Goal: Information Seeking & Learning: Learn about a topic

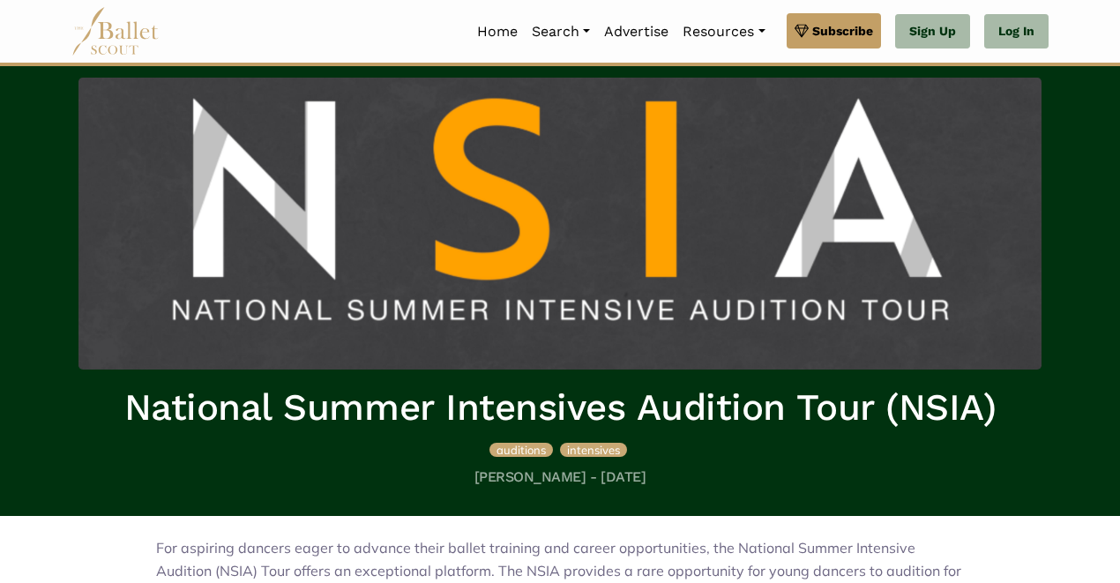
scroll to position [41, 0]
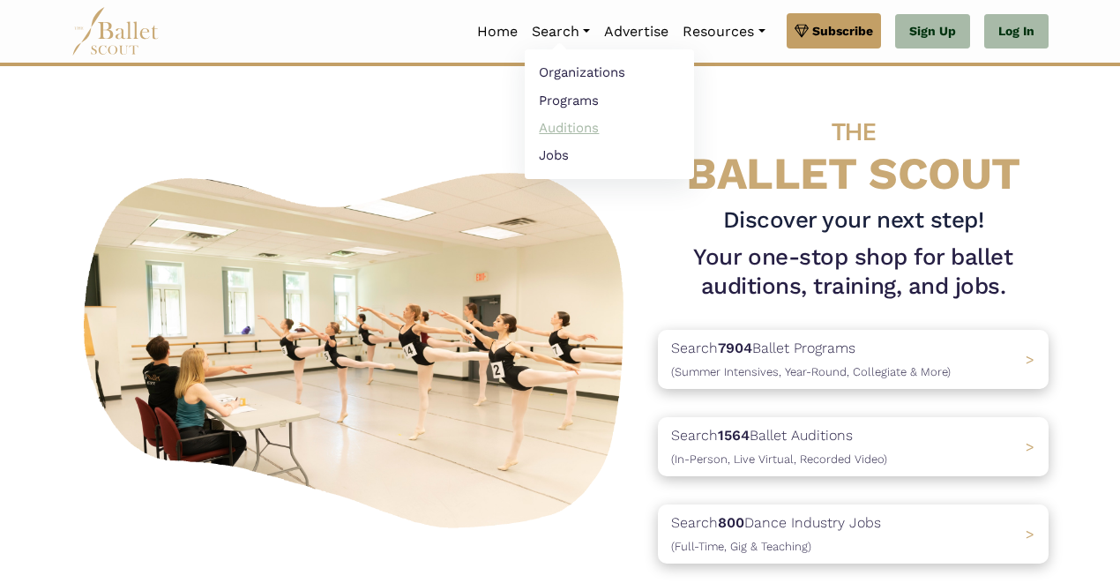
click at [553, 124] on link "Auditions" at bounding box center [609, 127] width 169 height 27
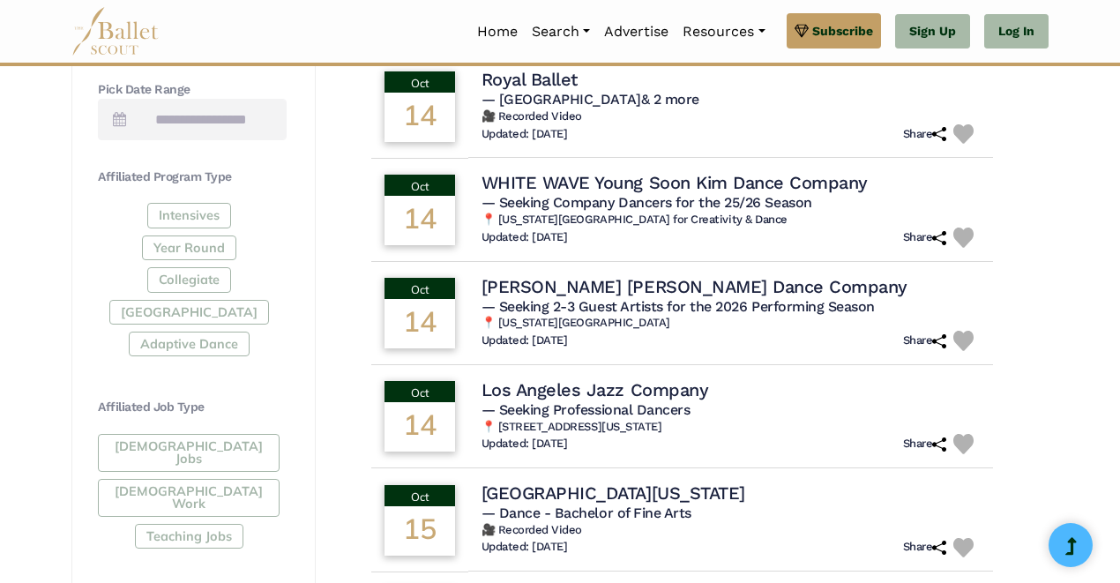
scroll to position [731, 0]
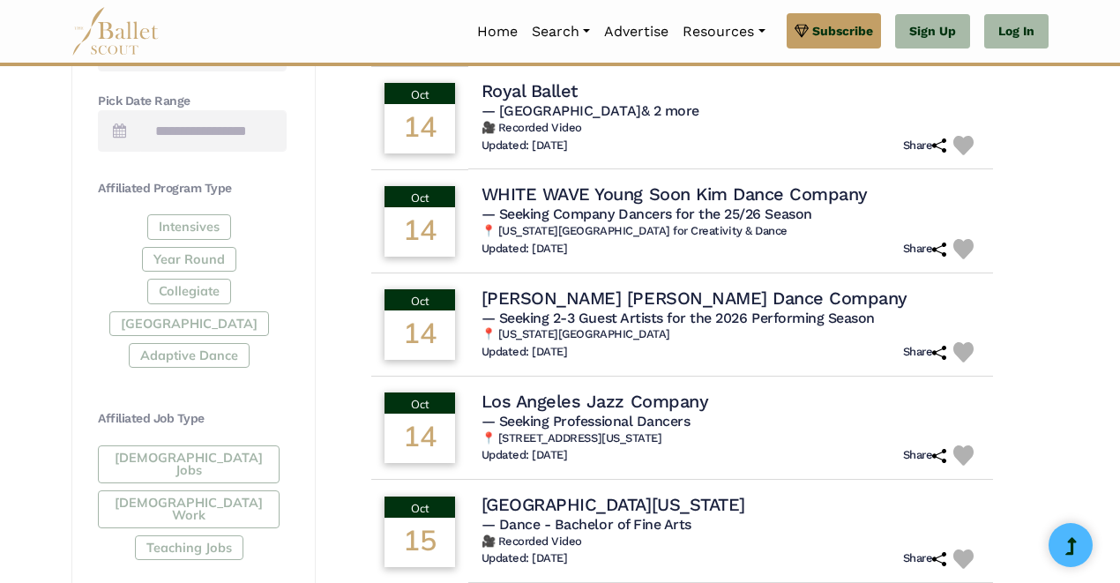
click at [204, 217] on div "Intensives Year Round Collegiate [GEOGRAPHIC_DATA] Adaptive Dance" at bounding box center [192, 294] width 189 height 160
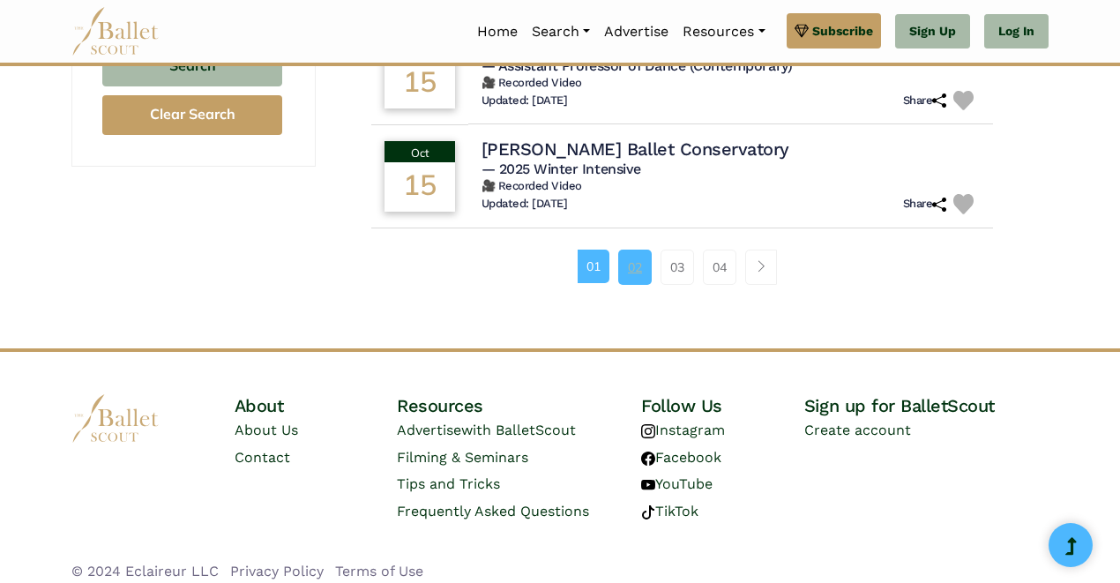
scroll to position [1291, 0]
click at [643, 250] on link "02" at bounding box center [634, 267] width 33 height 35
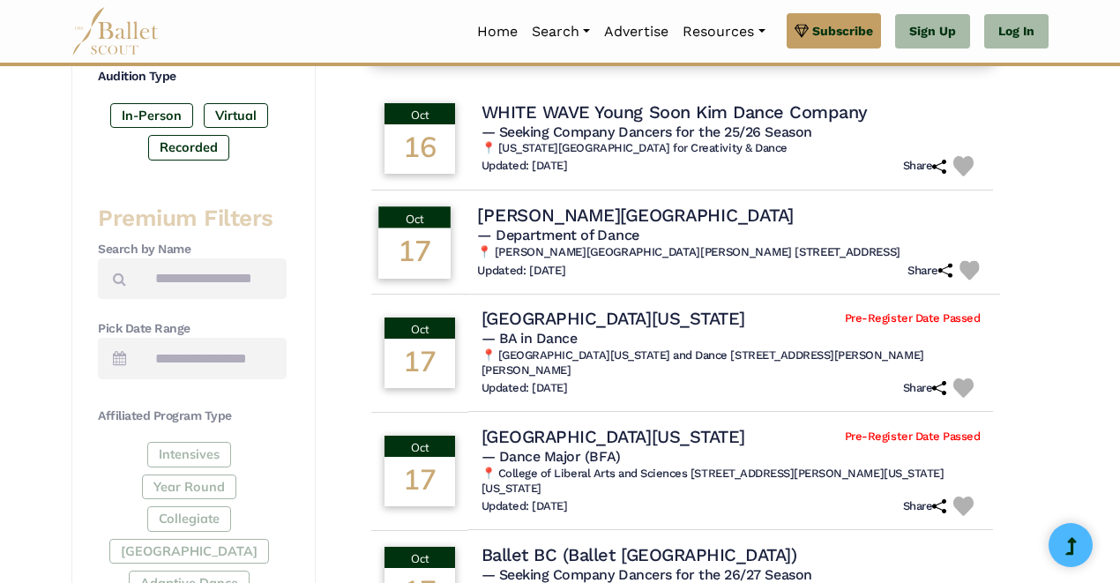
scroll to position [502, 0]
click at [608, 211] on h4 "Butler University" at bounding box center [635, 216] width 316 height 24
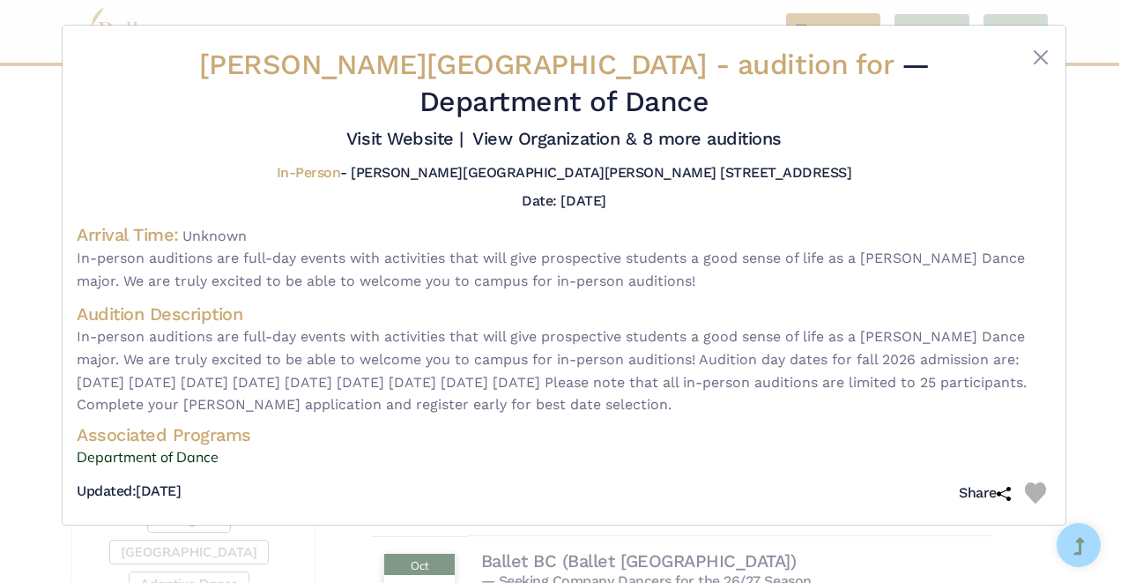
click at [330, 532] on div "Butler University - audition for — Department of Dance Visit Website |" at bounding box center [564, 291] width 1128 height 583
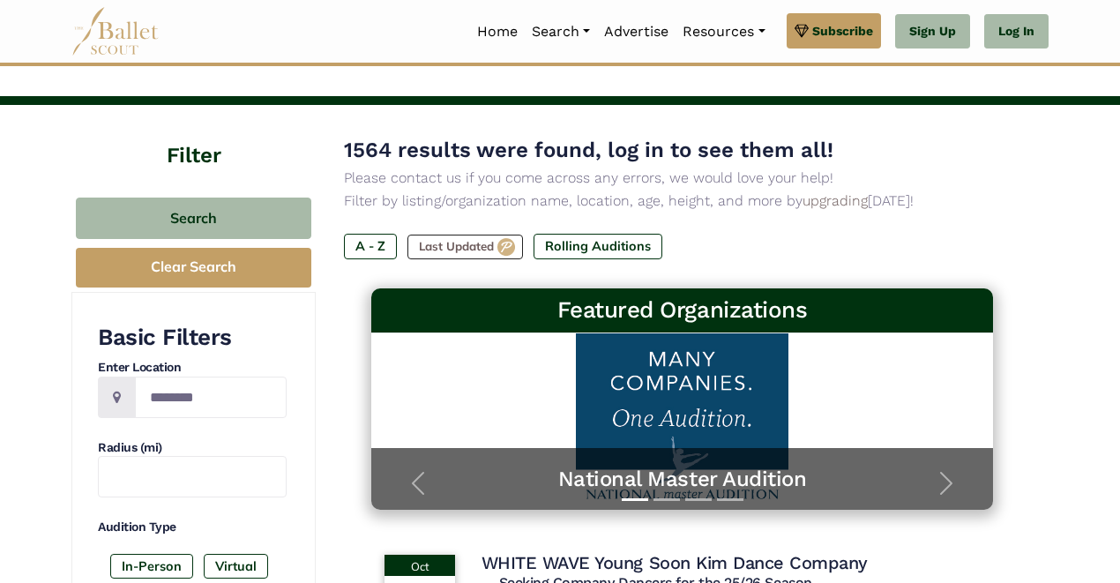
scroll to position [45, 0]
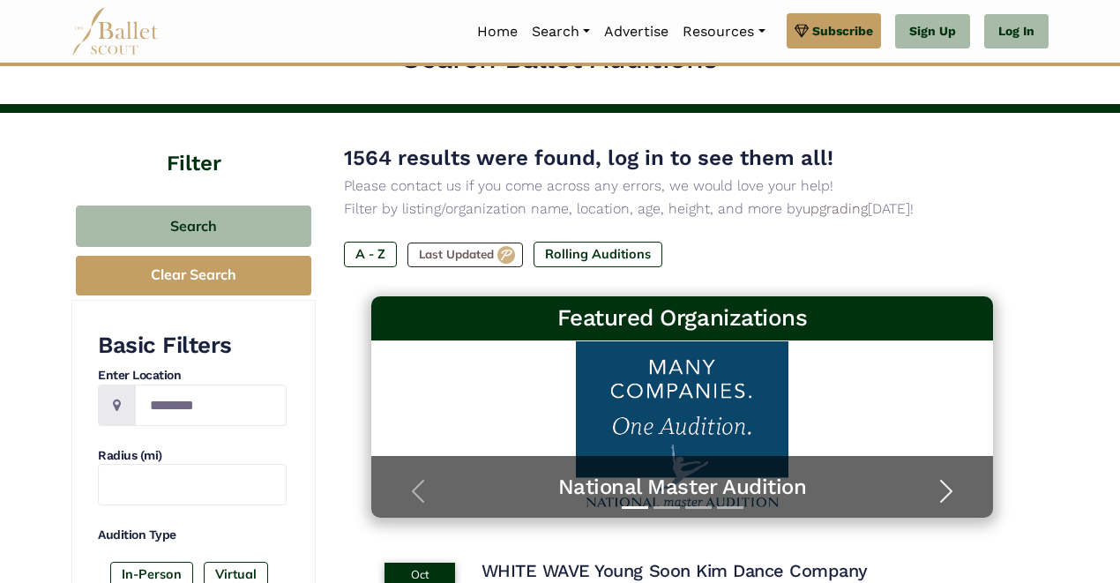
click at [948, 490] on span "button" at bounding box center [946, 491] width 28 height 28
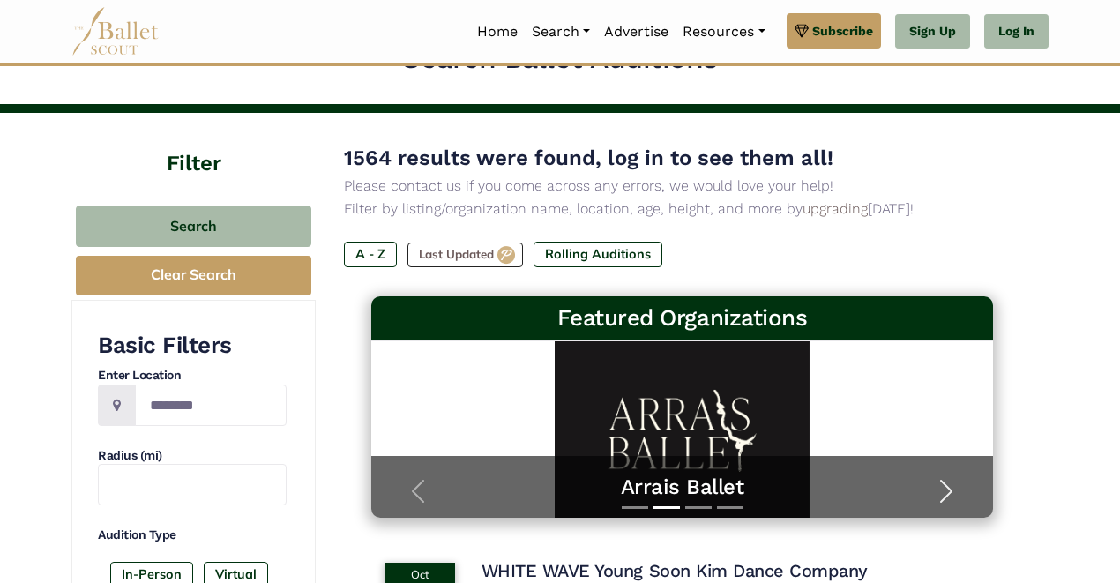
click at [948, 490] on span "button" at bounding box center [946, 491] width 28 height 28
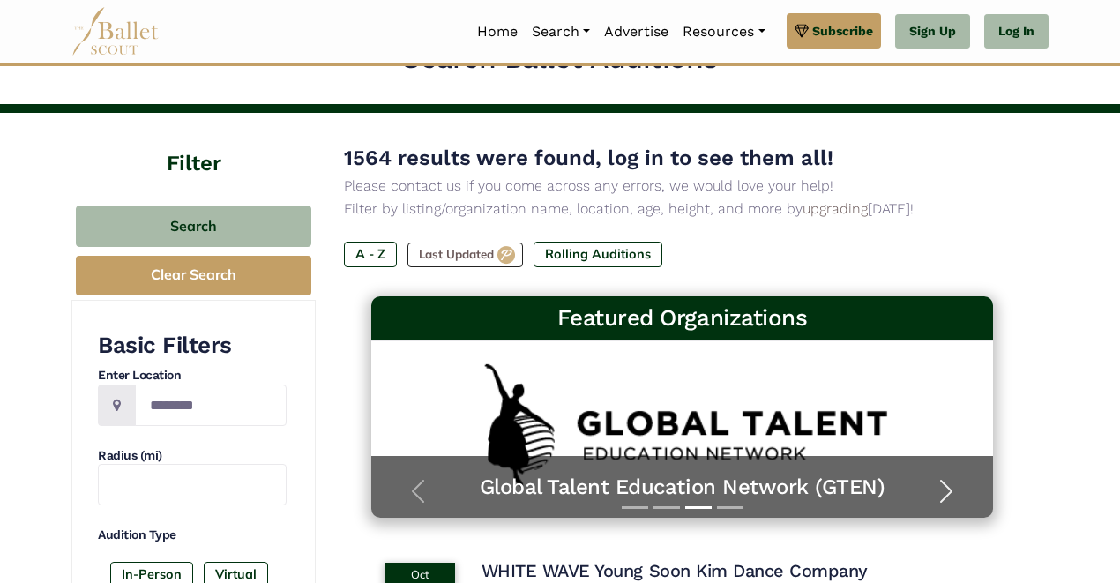
click at [948, 490] on span "button" at bounding box center [946, 491] width 28 height 28
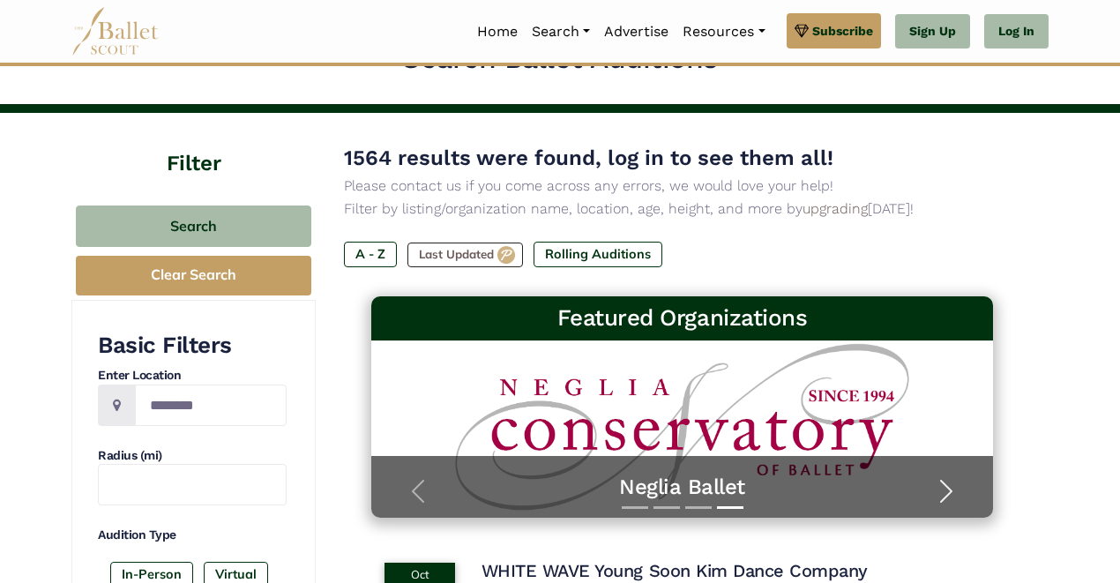
click at [948, 490] on span "button" at bounding box center [946, 491] width 28 height 28
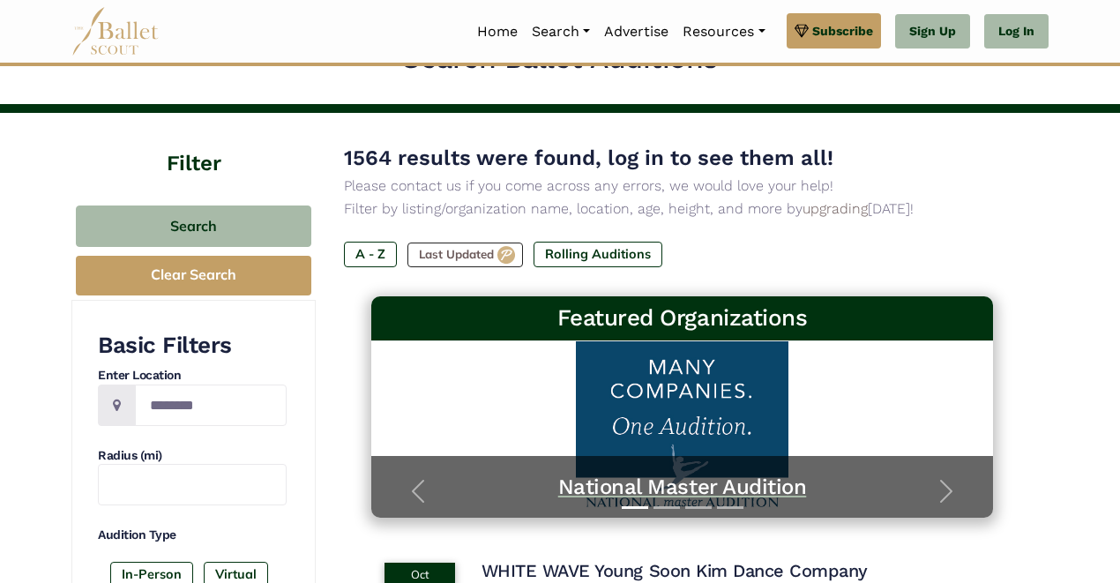
click at [767, 478] on h5 "National Master Audition" at bounding box center [682, 486] width 587 height 27
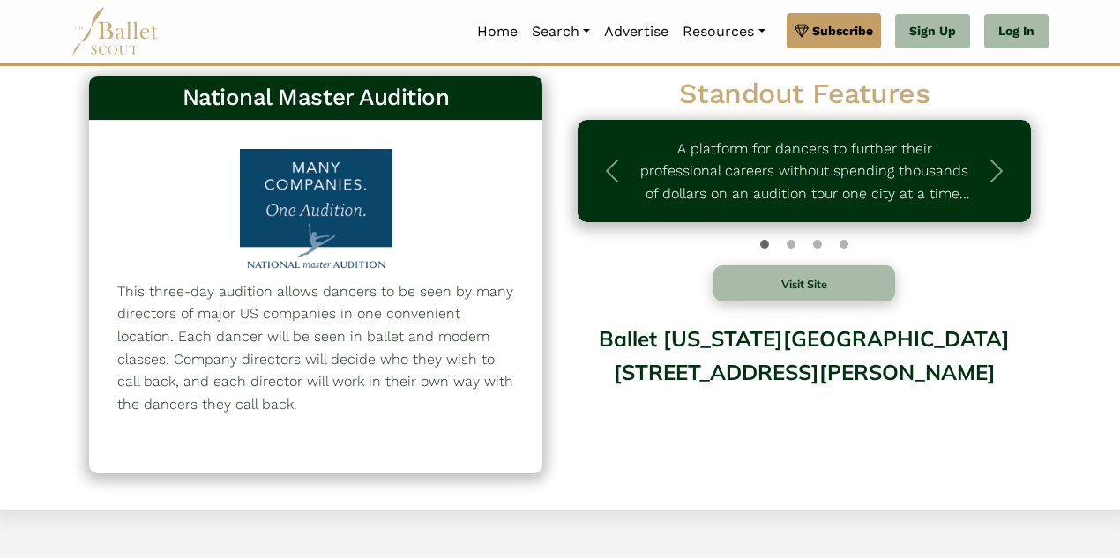
scroll to position [24, 0]
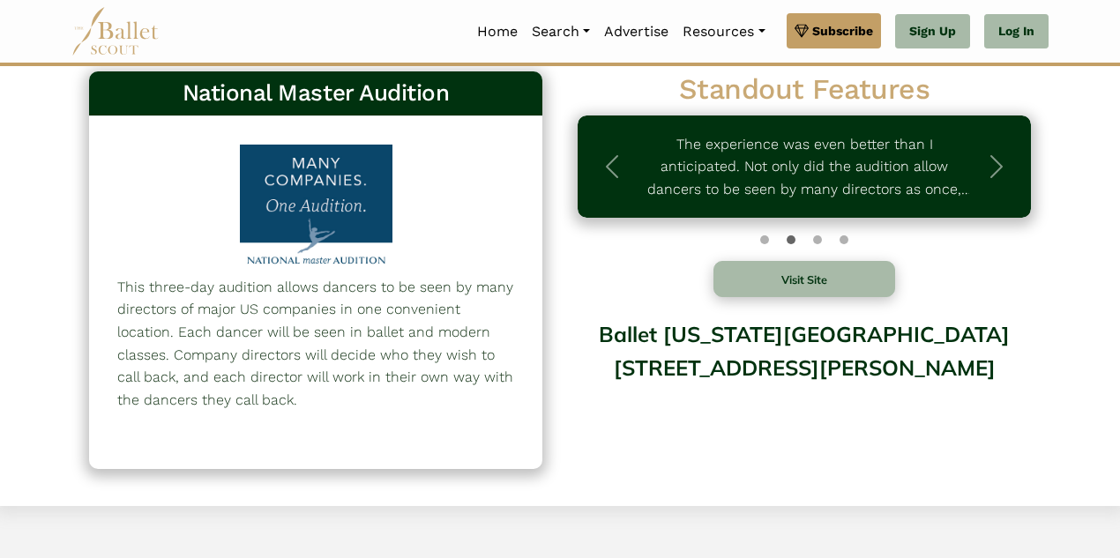
click at [316, 214] on div at bounding box center [315, 208] width 183 height 127
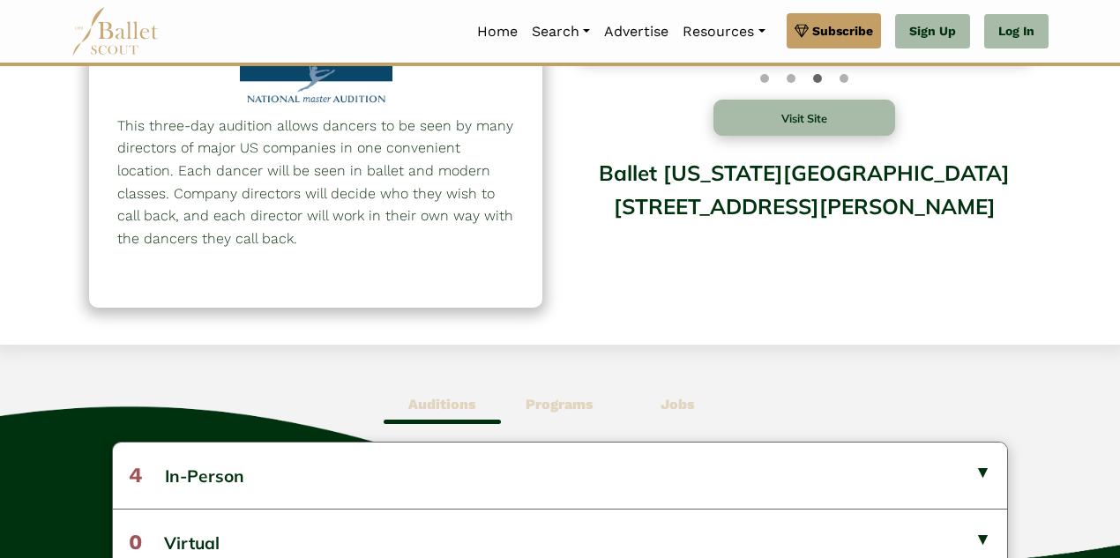
scroll to position [391, 0]
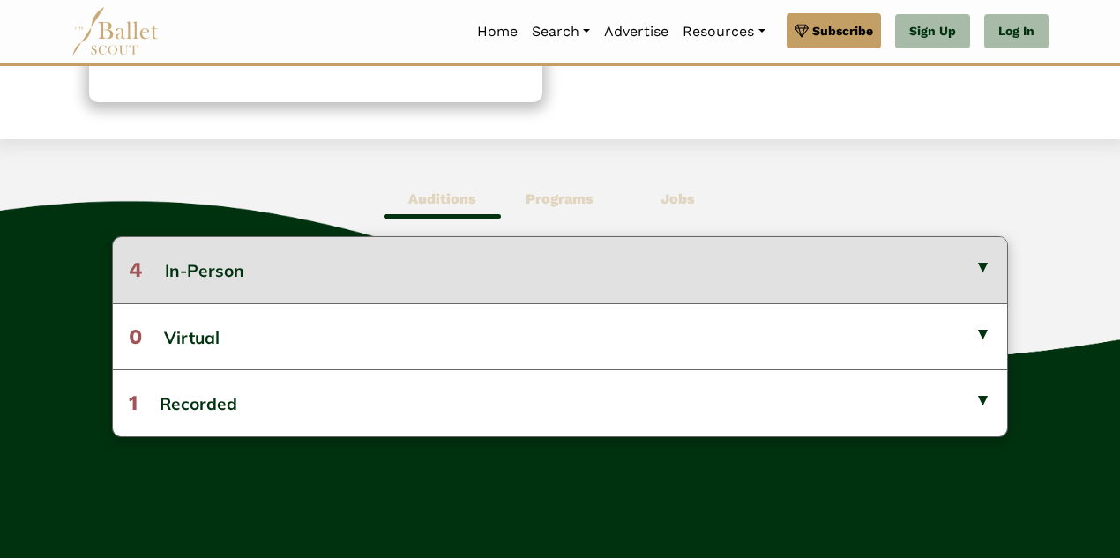
click at [336, 265] on button "4 In-Person" at bounding box center [560, 269] width 894 height 65
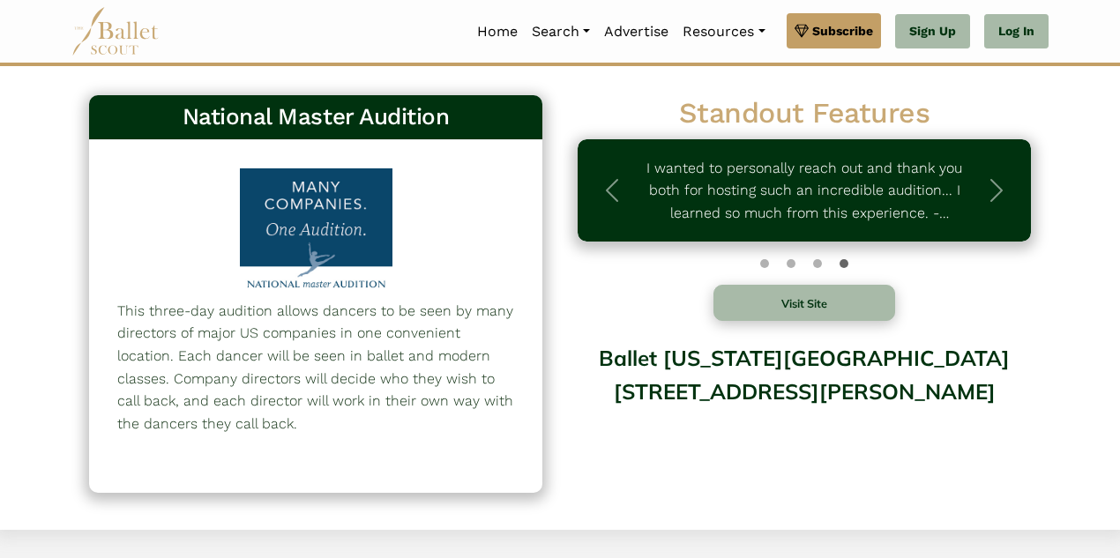
scroll to position [0, 0]
click at [323, 212] on div at bounding box center [315, 231] width 183 height 127
click at [830, 306] on button "Visit Site" at bounding box center [804, 303] width 182 height 36
